Goal: Information Seeking & Learning: Learn about a topic

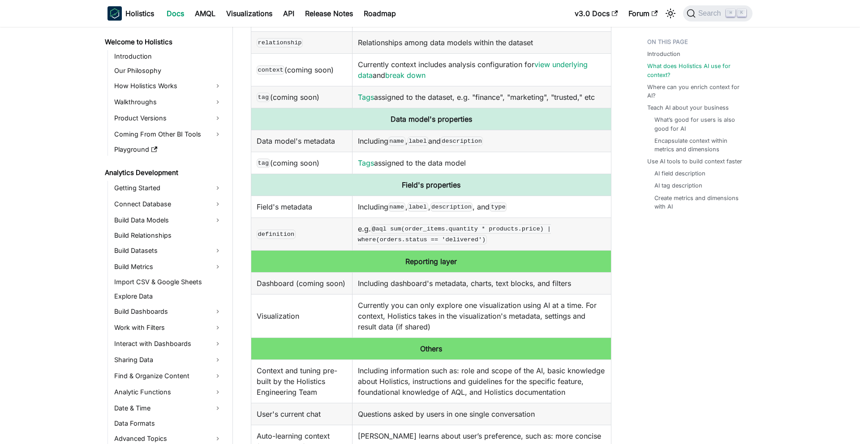
scroll to position [227, 0]
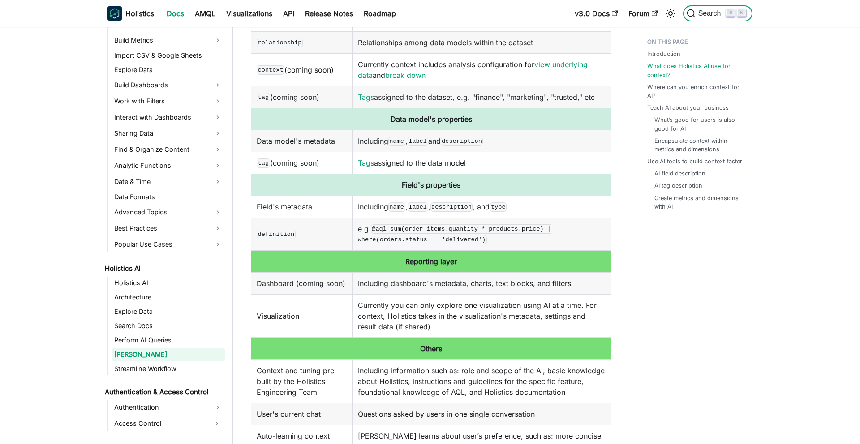
click at [706, 11] on span "Search" at bounding box center [710, 13] width 31 height 8
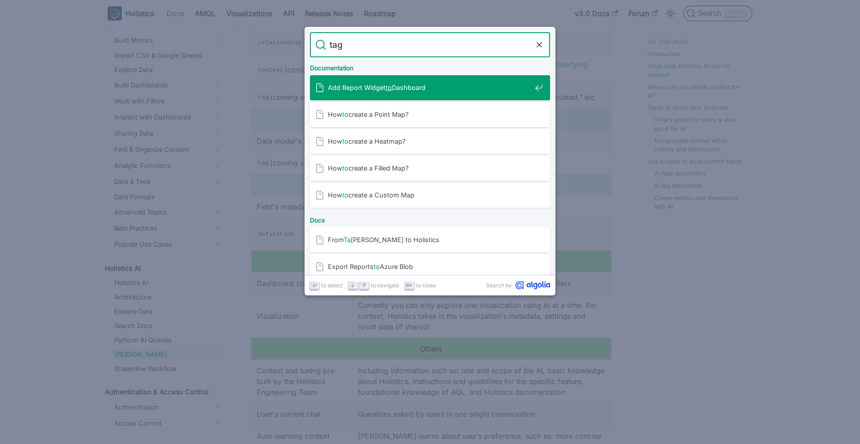
type input "tags"
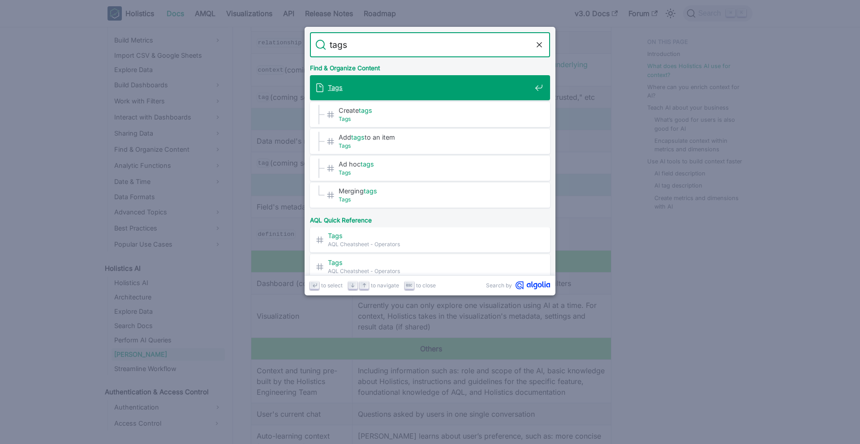
click at [450, 83] on span "Tags" at bounding box center [429, 87] width 203 height 9
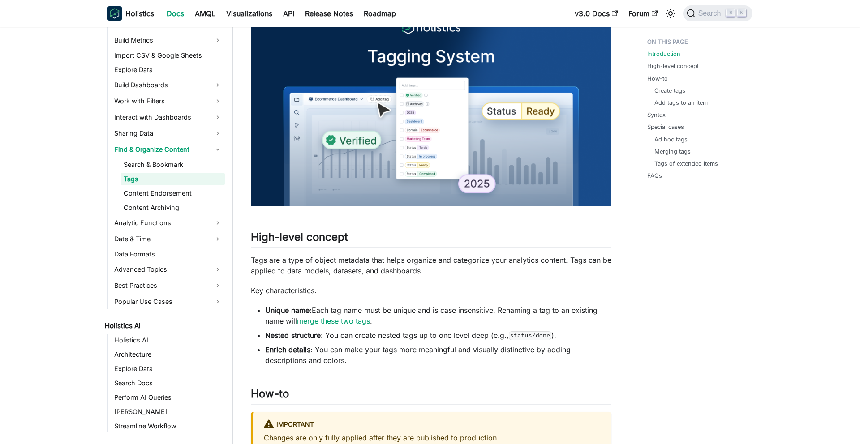
scroll to position [144, 0]
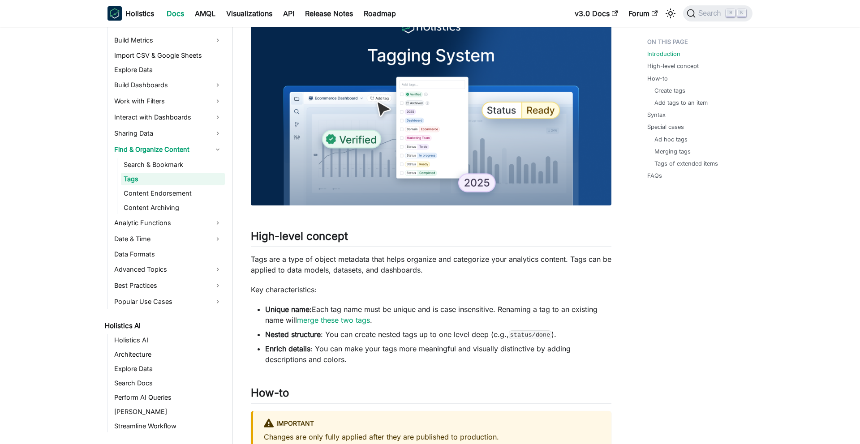
click at [307, 267] on p "Tags are a type of object metadata that helps organize and categorize your anal…" at bounding box center [431, 264] width 360 height 21
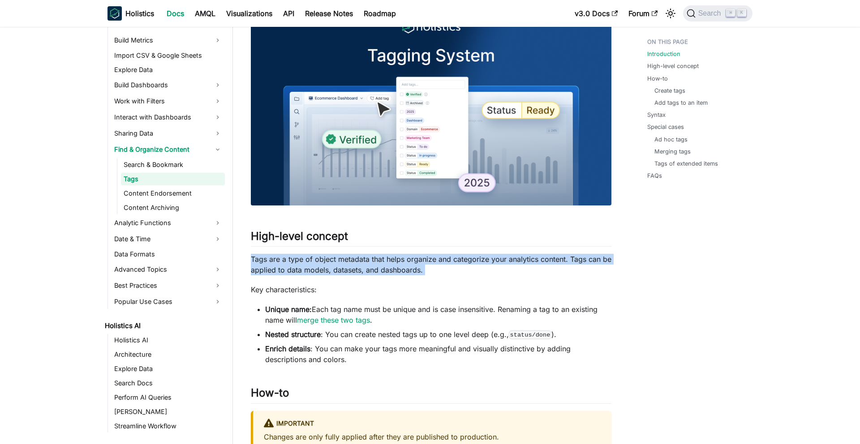
copy div "Tags are a type of object metadata that helps organize and categorize your anal…"
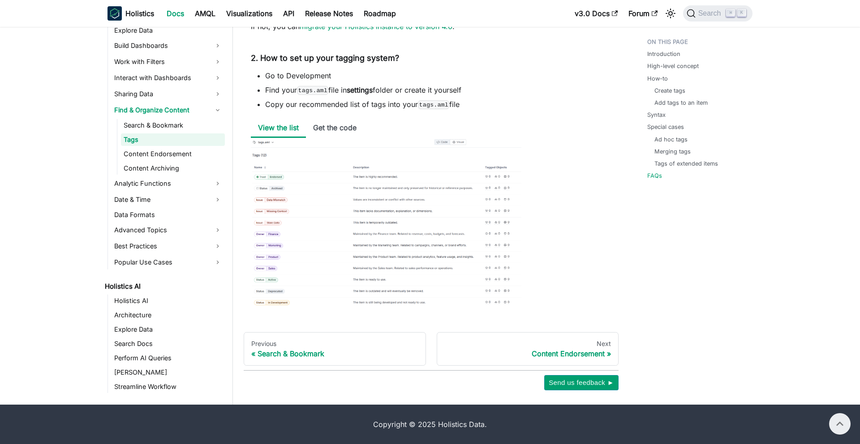
scroll to position [3298, 0]
click at [332, 231] on img at bounding box center [386, 223] width 270 height 170
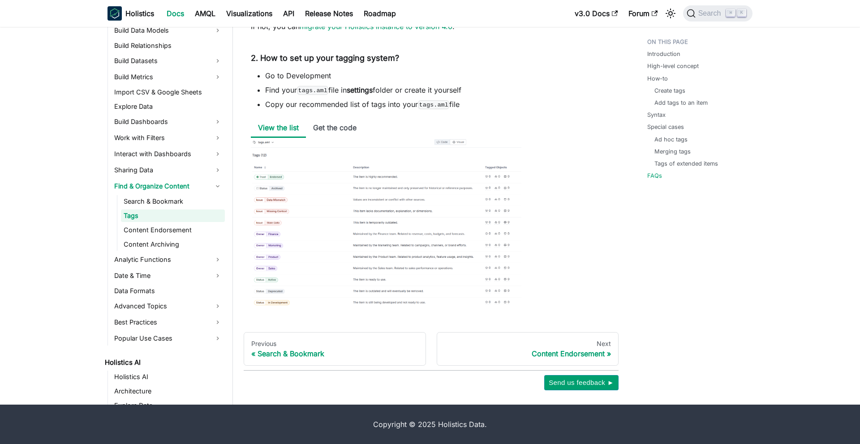
scroll to position [0, 0]
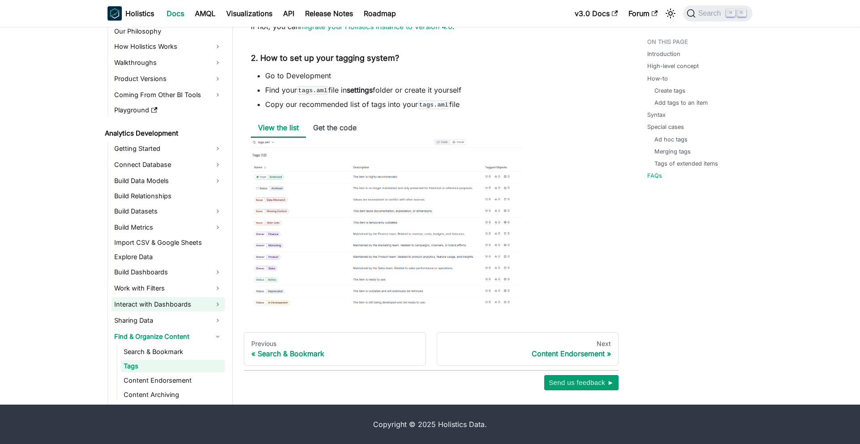
click at [157, 306] on link "Interact with Dashboards" at bounding box center [168, 304] width 113 height 14
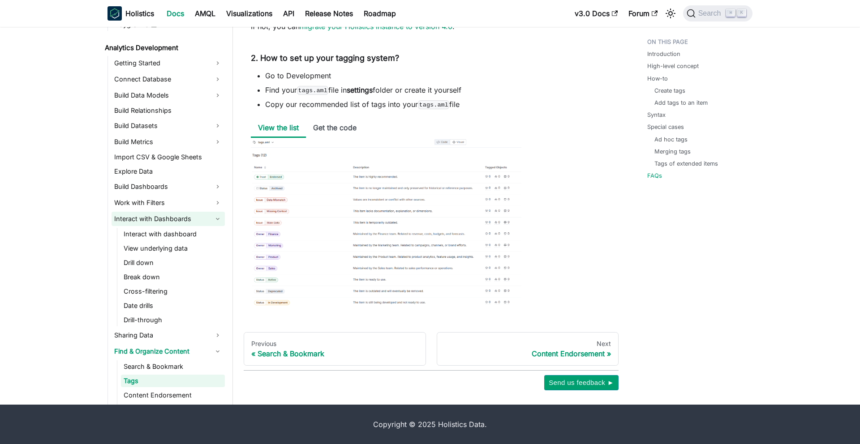
scroll to position [145, 0]
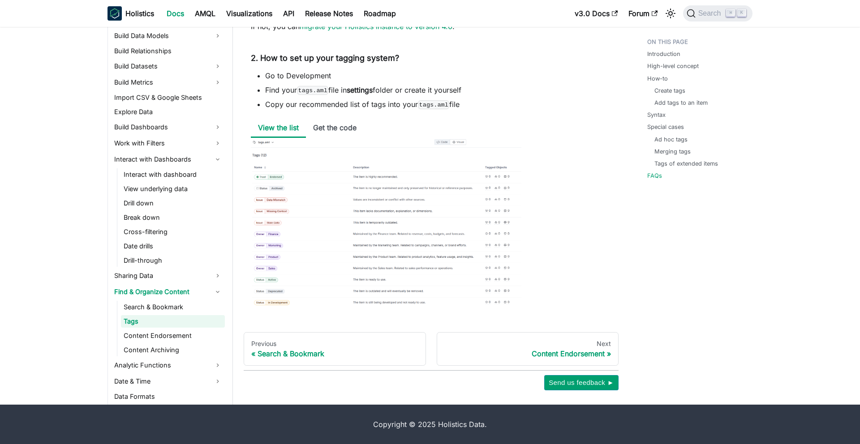
click at [155, 202] on ul "Interact with dashboard View underlying data Drill down Break down Cross-filter…" at bounding box center [171, 217] width 108 height 99
click at [155, 195] on link "View underlying data" at bounding box center [173, 189] width 104 height 13
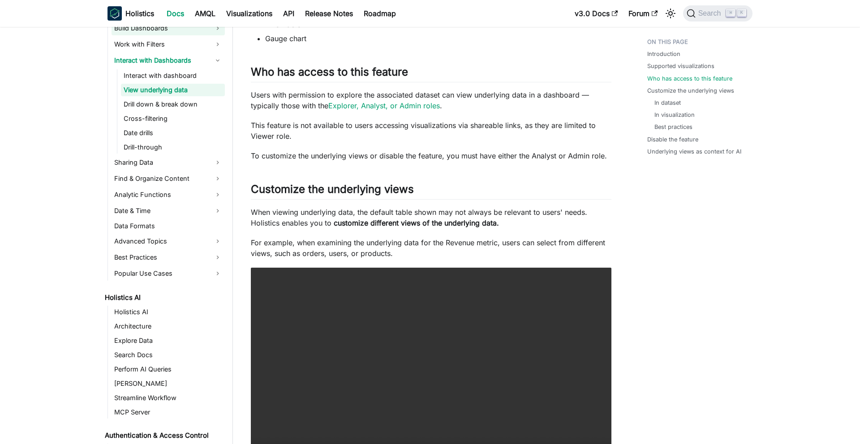
scroll to position [261, 0]
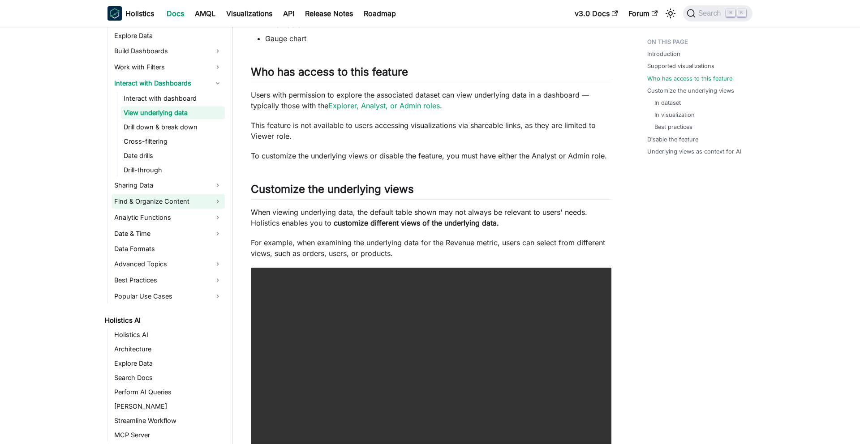
click at [169, 197] on link "Find & Organize Content" at bounding box center [168, 201] width 113 height 14
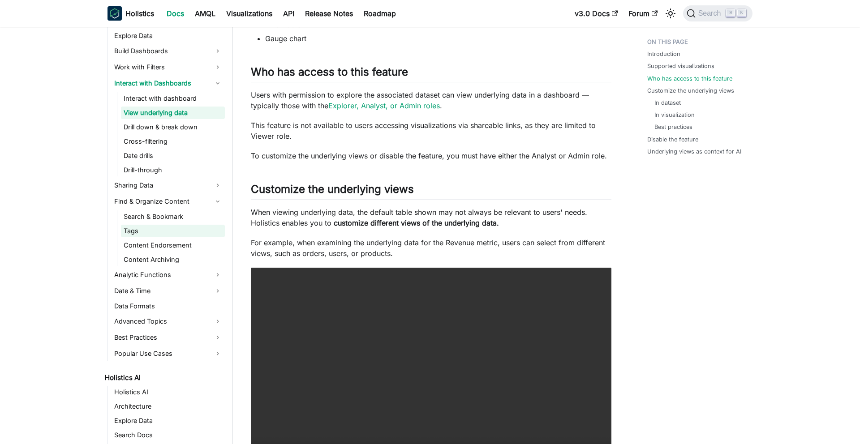
click at [159, 231] on link "Tags" at bounding box center [173, 231] width 104 height 13
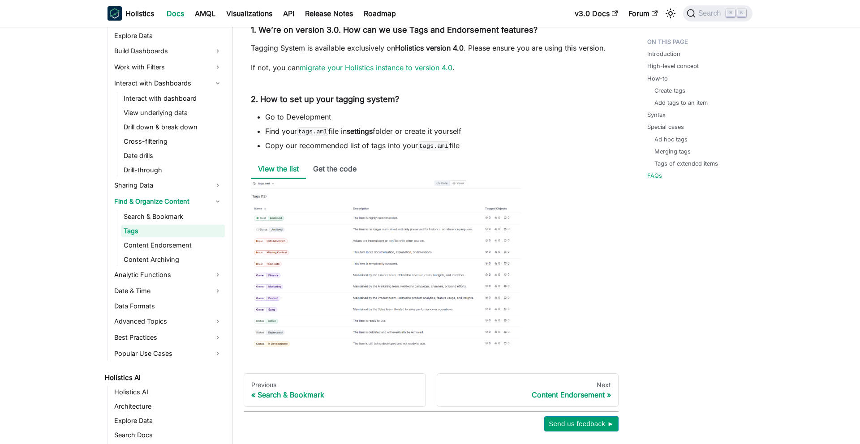
scroll to position [3305, 0]
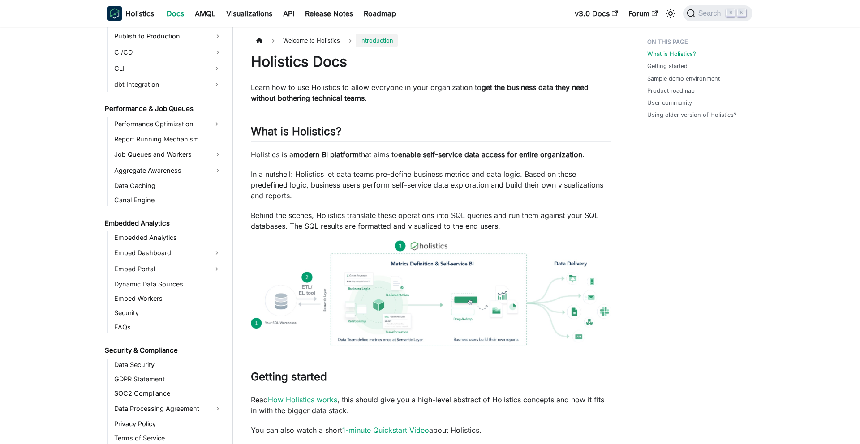
scroll to position [905, 0]
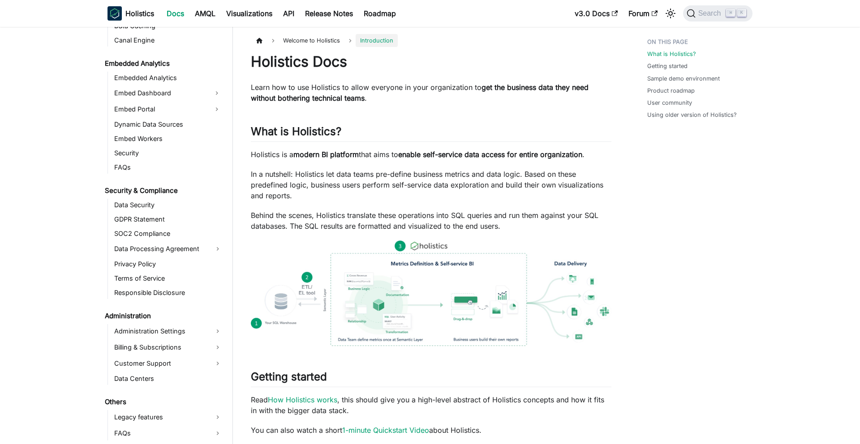
click at [183, 10] on link "Docs" at bounding box center [175, 13] width 28 height 14
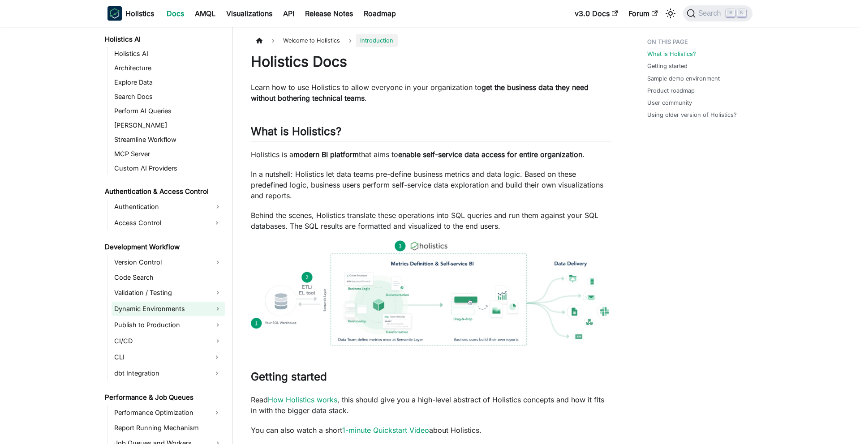
scroll to position [455, 0]
click at [144, 125] on link "[PERSON_NAME]" at bounding box center [168, 126] width 113 height 13
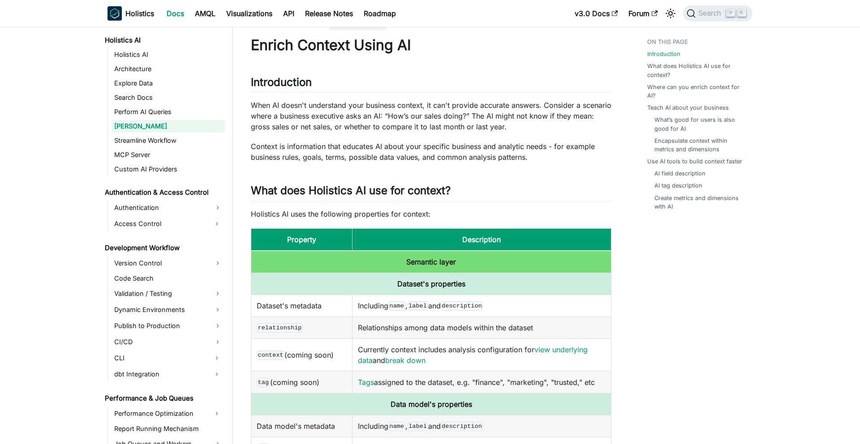
scroll to position [17, 0]
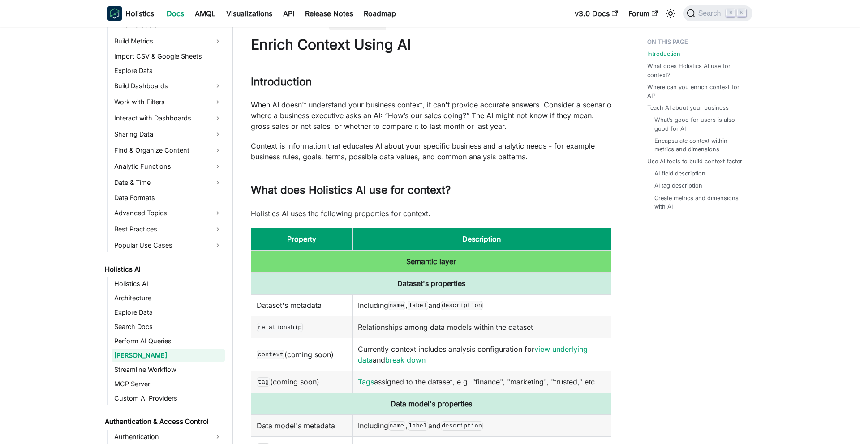
scroll to position [227, 0]
click at [155, 368] on link "Streamline Workflow" at bounding box center [168, 369] width 113 height 13
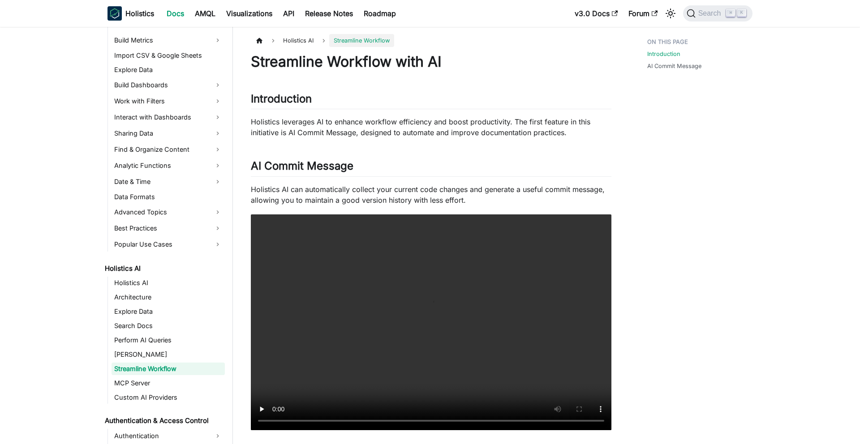
scroll to position [241, 0]
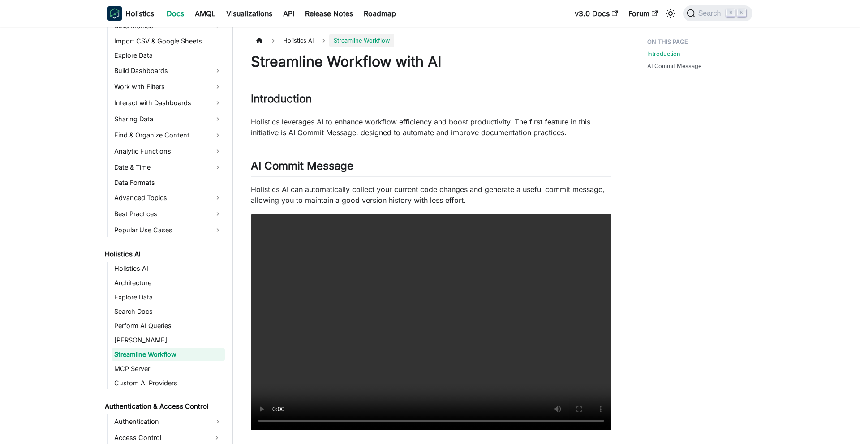
click at [155, 368] on link "MCP Server" at bounding box center [168, 369] width 113 height 13
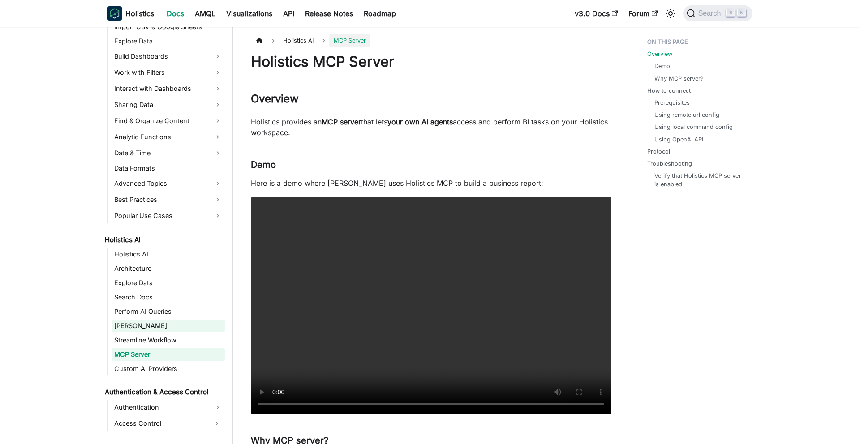
click at [146, 330] on link "[PERSON_NAME]" at bounding box center [168, 326] width 113 height 13
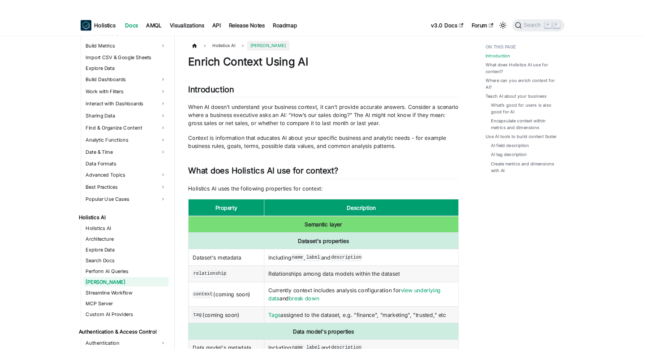
scroll to position [227, 0]
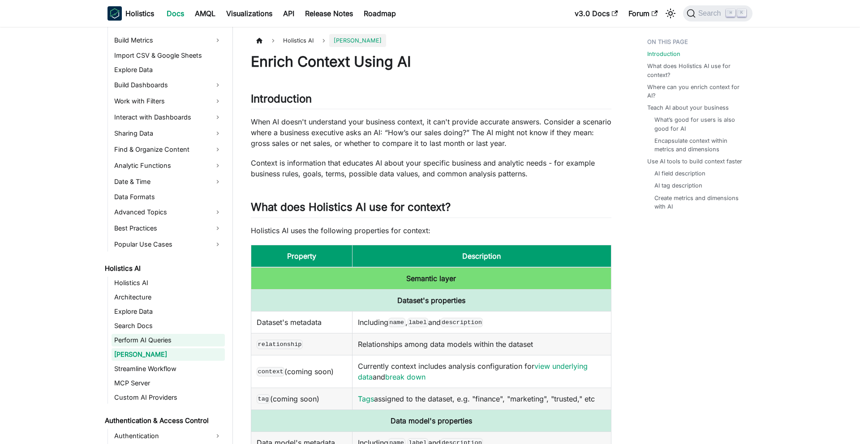
click at [159, 338] on link "Perform AI Queries" at bounding box center [168, 340] width 113 height 13
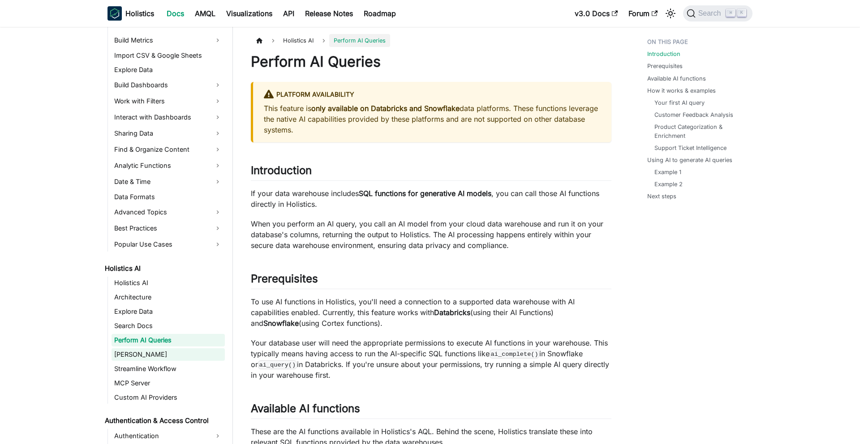
click at [159, 352] on link "[PERSON_NAME]" at bounding box center [168, 354] width 113 height 13
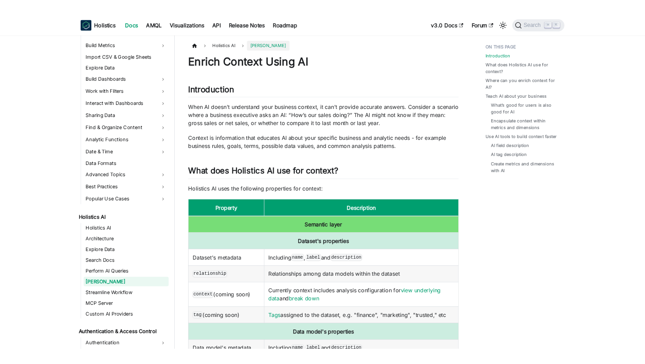
scroll to position [227, 0]
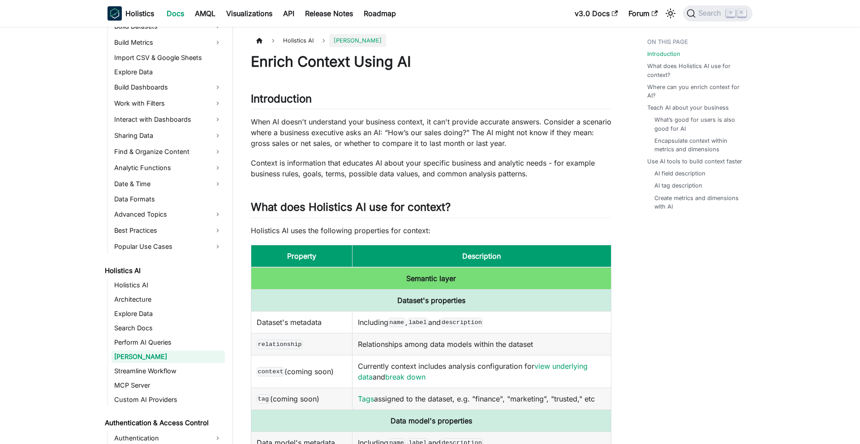
scroll to position [227, 0]
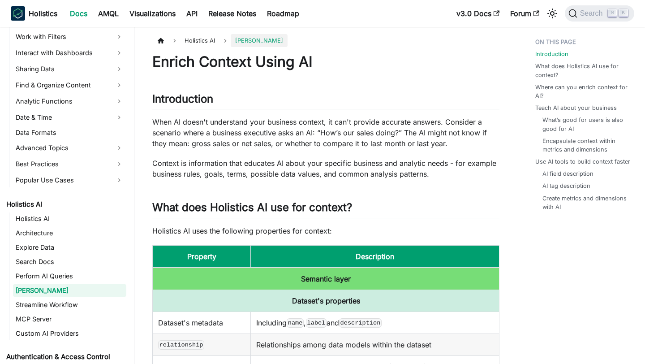
scroll to position [25, 0]
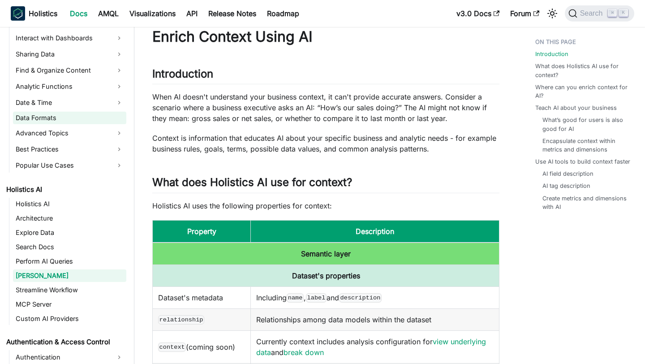
scroll to position [306, 0]
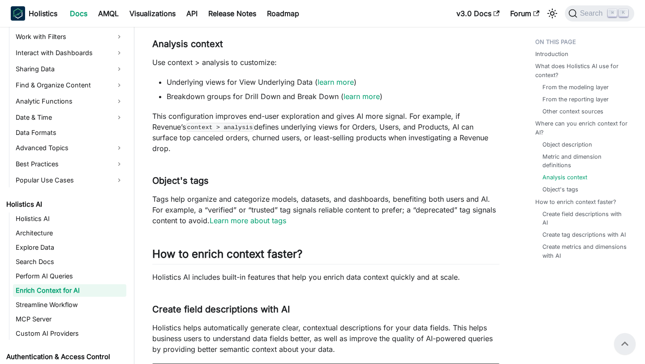
scroll to position [1334, 0]
